Goal: Book appointment/travel/reservation

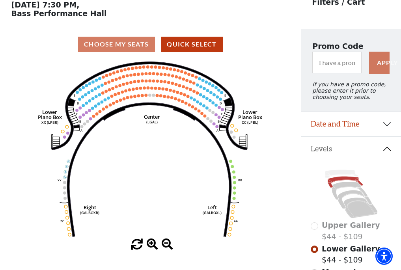
scroll to position [37, 0]
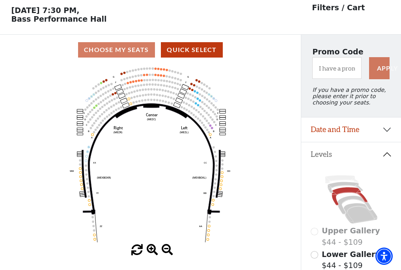
scroll to position [37, 0]
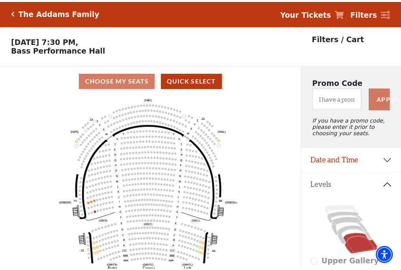
scroll to position [37, 0]
